Goal: Transaction & Acquisition: Purchase product/service

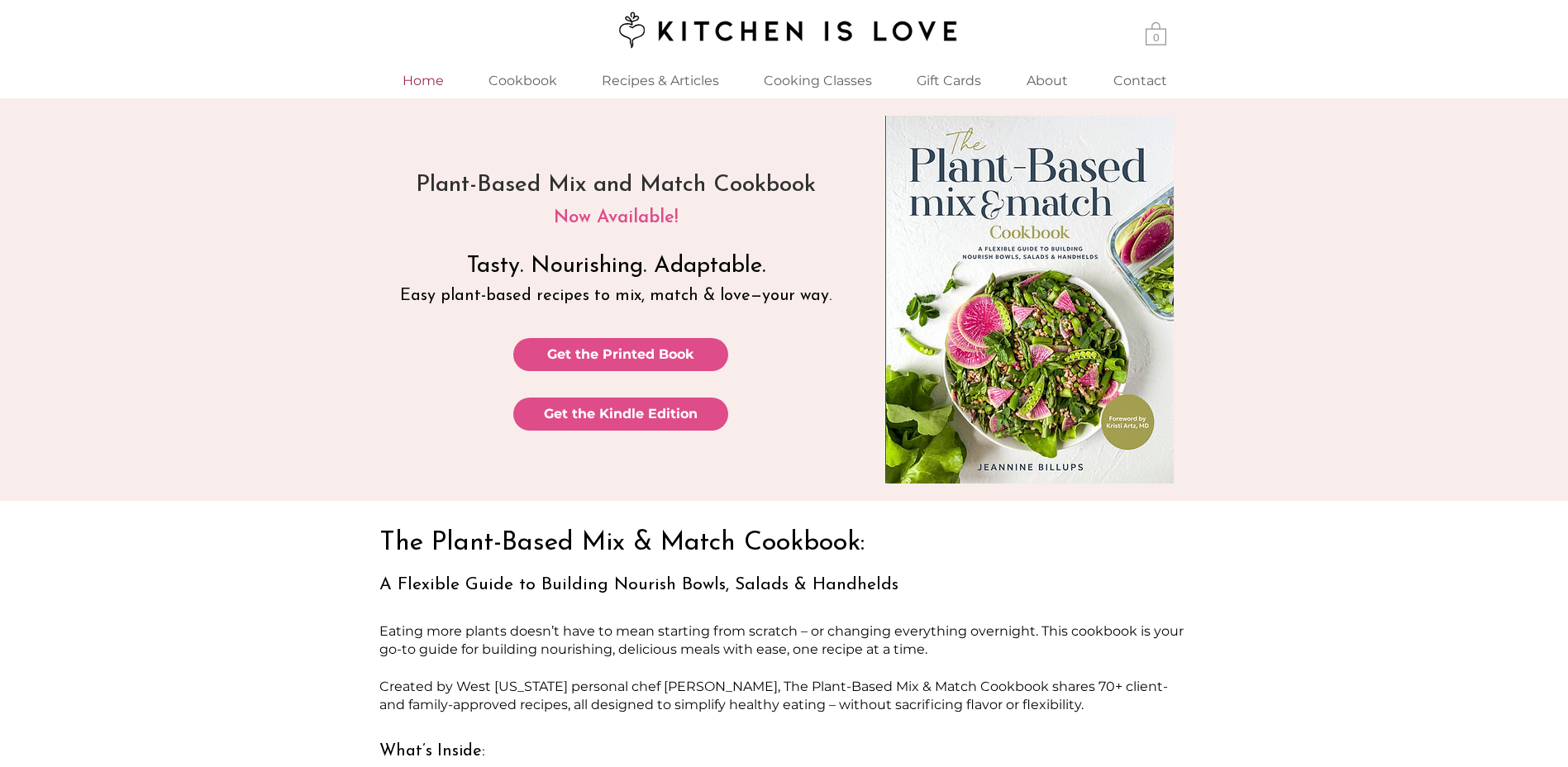
click at [428, 84] on p "Home" at bounding box center [423, 80] width 58 height 36
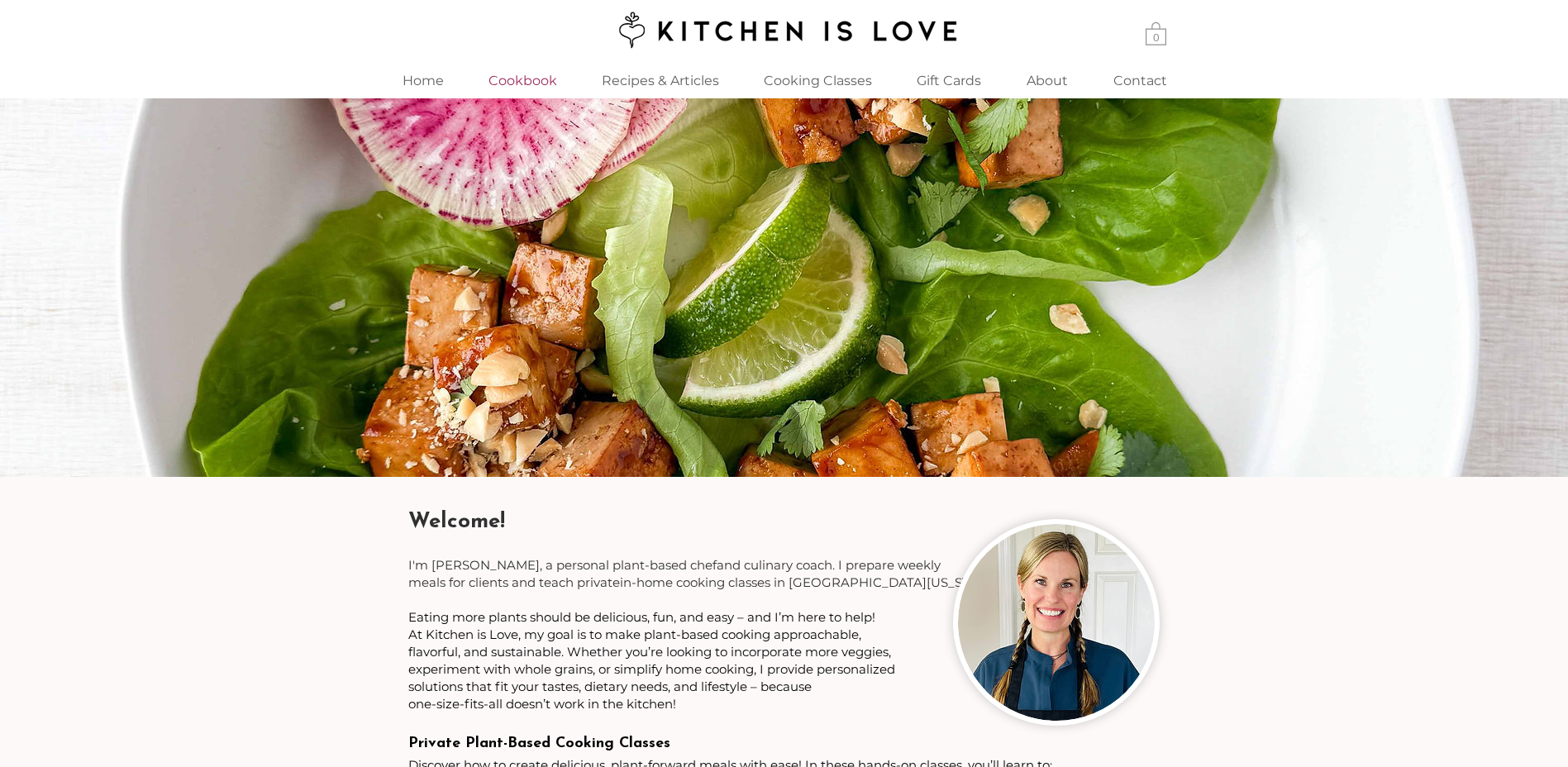
click at [507, 89] on p "Cookbook" at bounding box center [523, 80] width 86 height 36
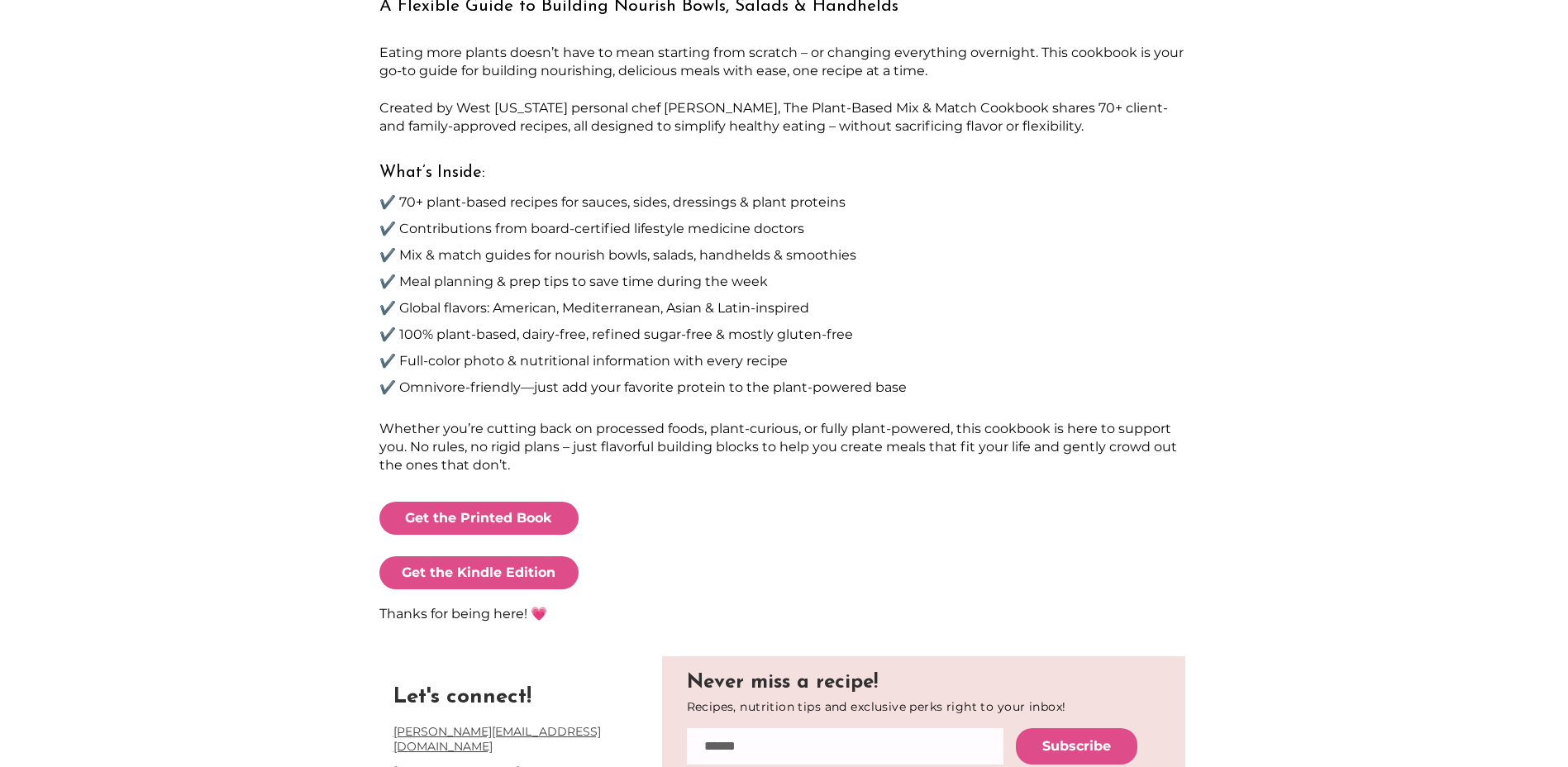
scroll to position [165, 0]
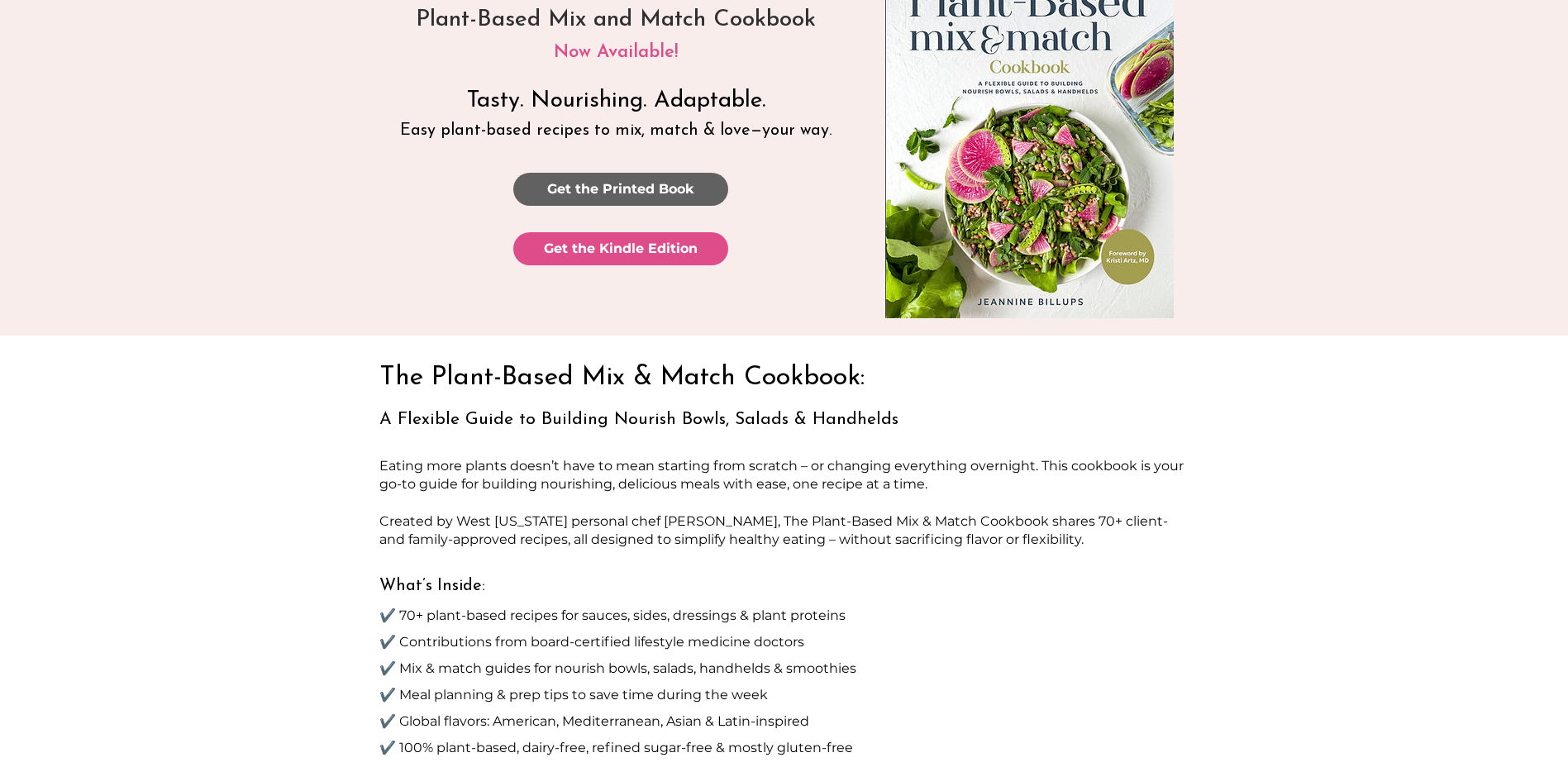
click at [638, 189] on span "Get the Printed Book" at bounding box center [620, 188] width 147 height 18
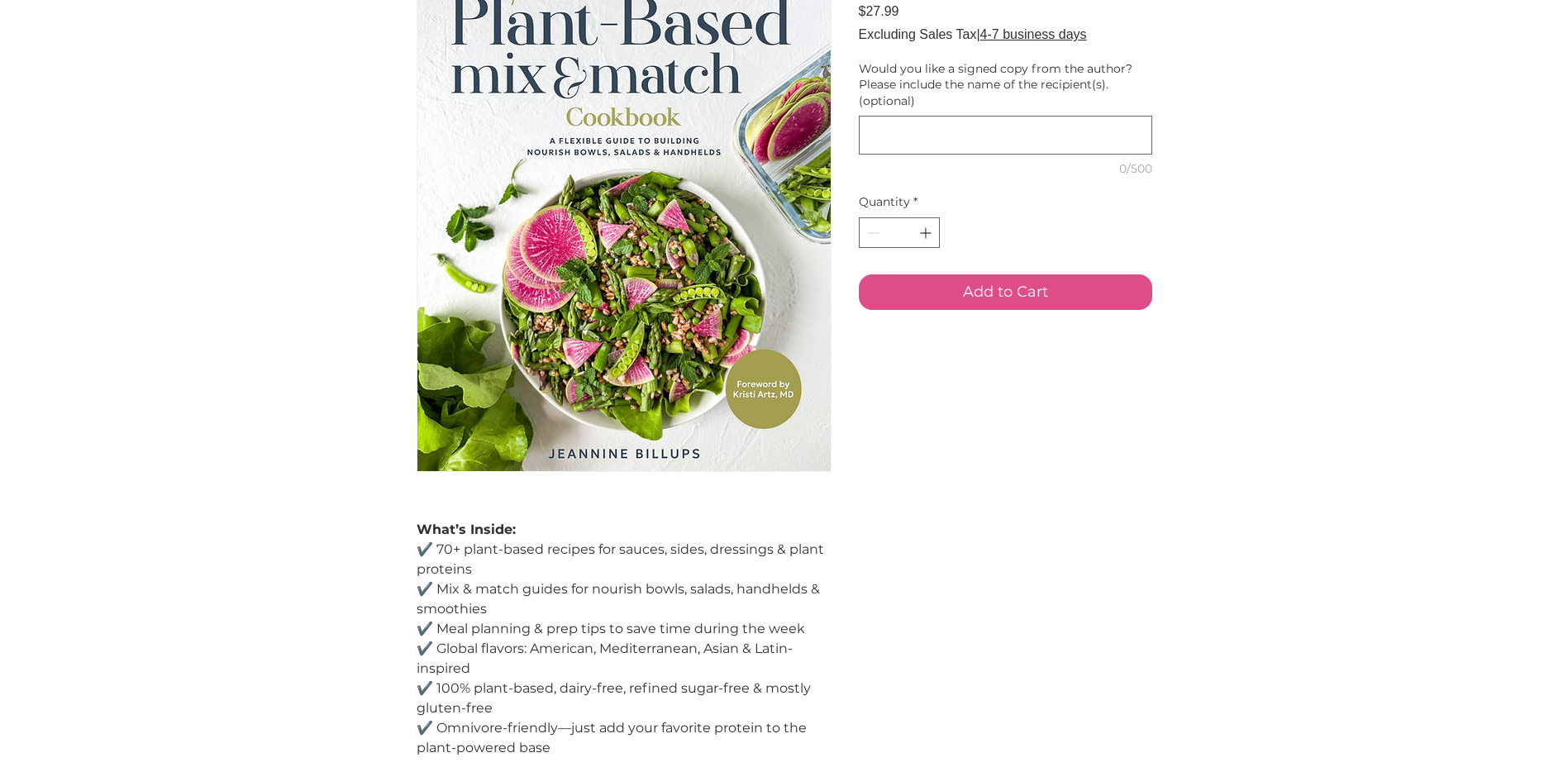
scroll to position [421, 0]
